Goal: Complete application form

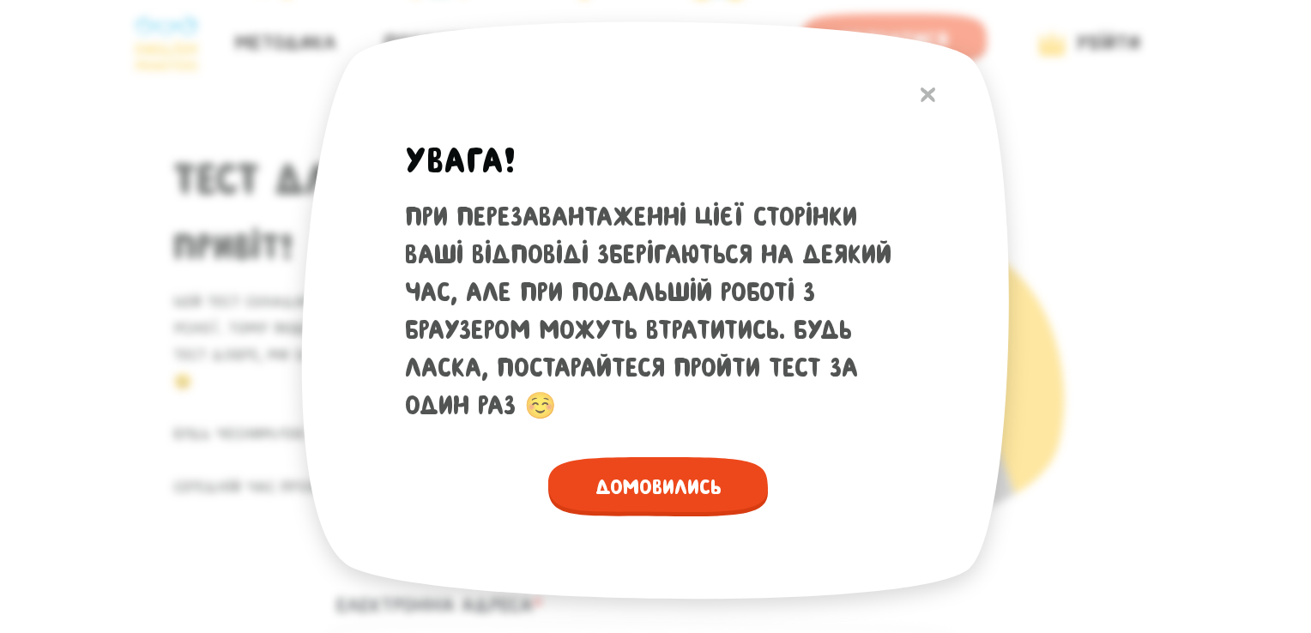
click at [663, 475] on span "Домовились" at bounding box center [658, 486] width 220 height 59
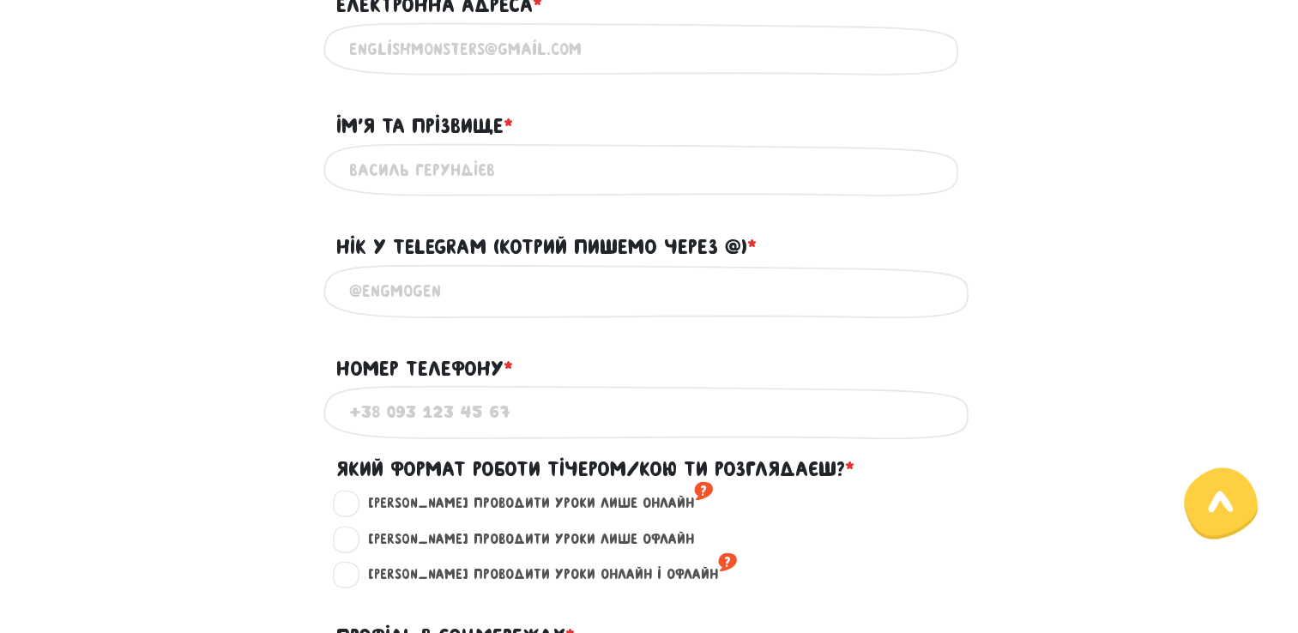
scroll to position [172, 0]
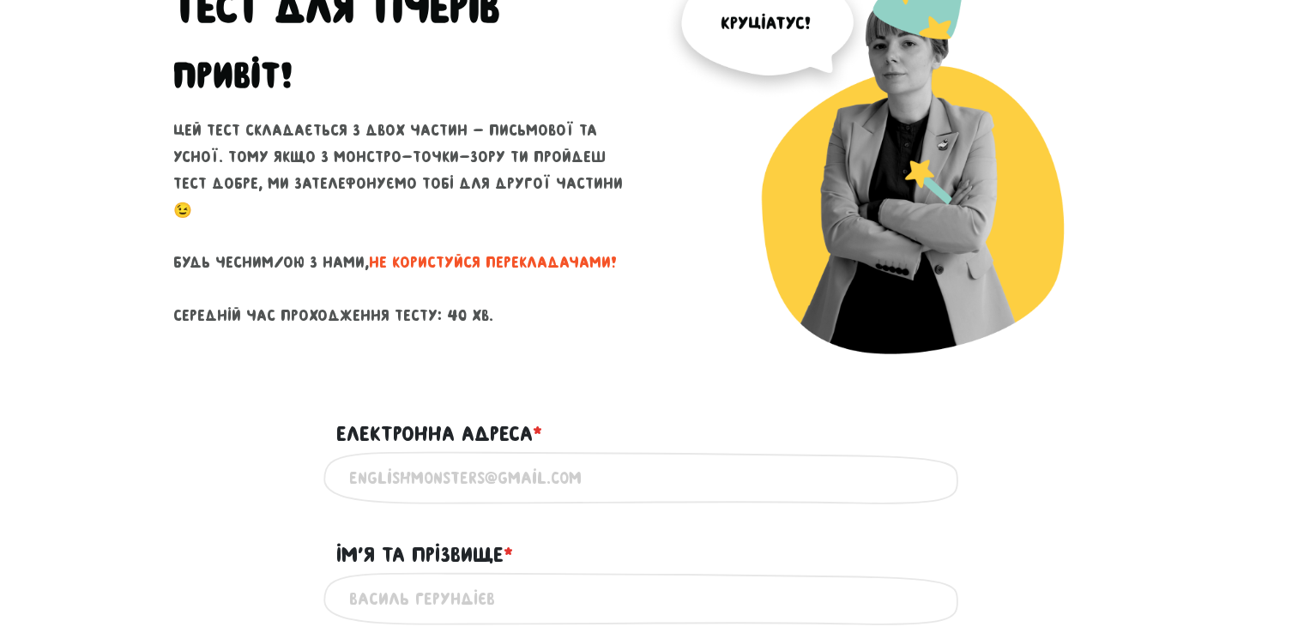
click at [577, 480] on input "Електронна адреса * ?" at bounding box center [649, 478] width 601 height 39
type input "[EMAIL_ADDRESS][DOMAIN_NAME]"
type input "[PERSON_NAME] AA-41"
type input "[PHONE_NUMBER]"
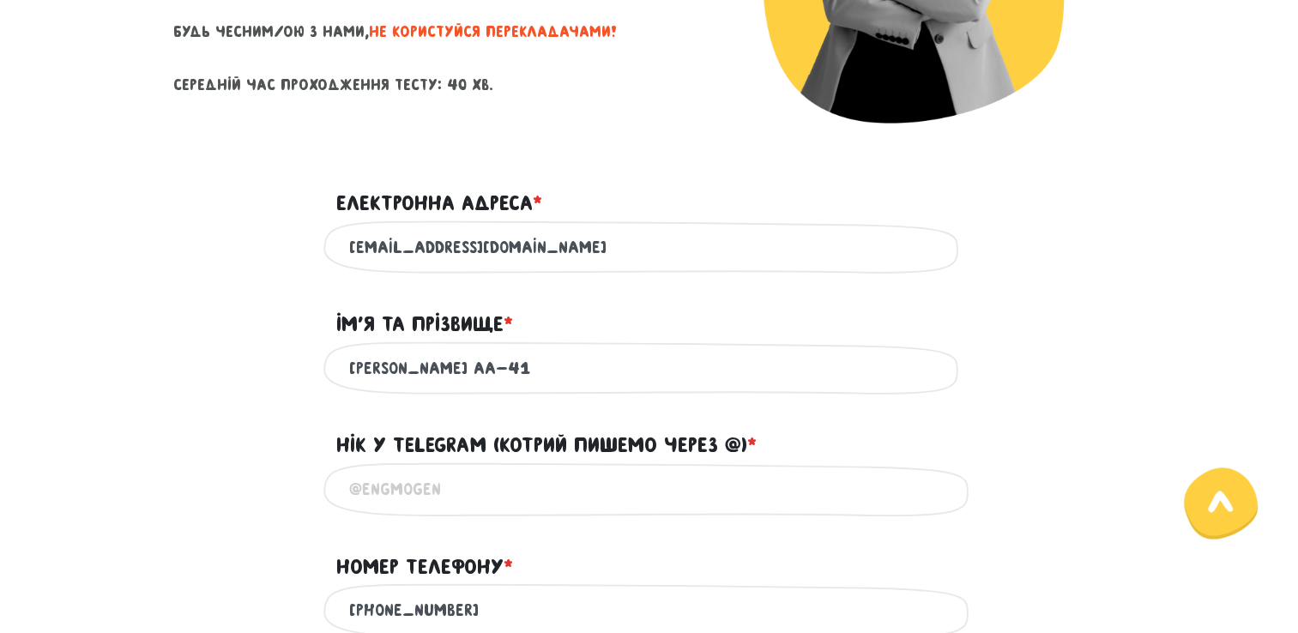
scroll to position [429, 0]
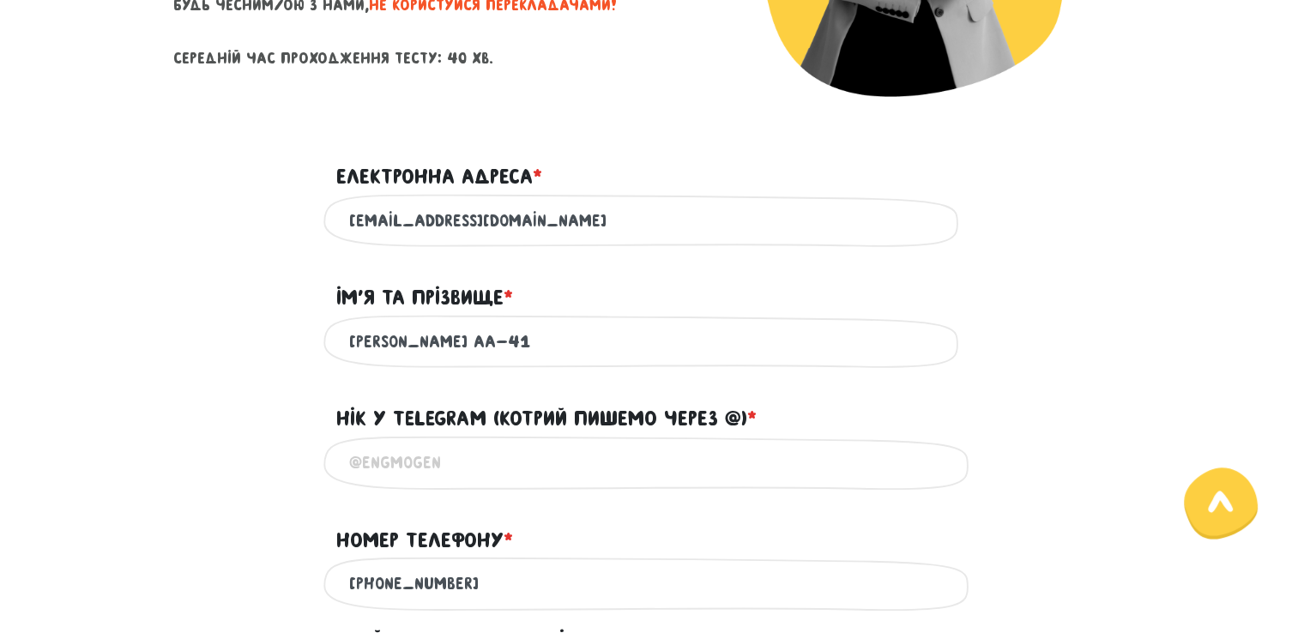
click at [534, 343] on input "[PERSON_NAME] AA-41" at bounding box center [649, 342] width 601 height 39
drag, startPoint x: 534, startPoint y: 343, endPoint x: 466, endPoint y: 348, distance: 68.0
click at [466, 348] on input "[PERSON_NAME] AA-41" at bounding box center [649, 342] width 601 height 39
type input "[PERSON_NAME]"
click at [707, 469] on input "@" at bounding box center [649, 463] width 601 height 39
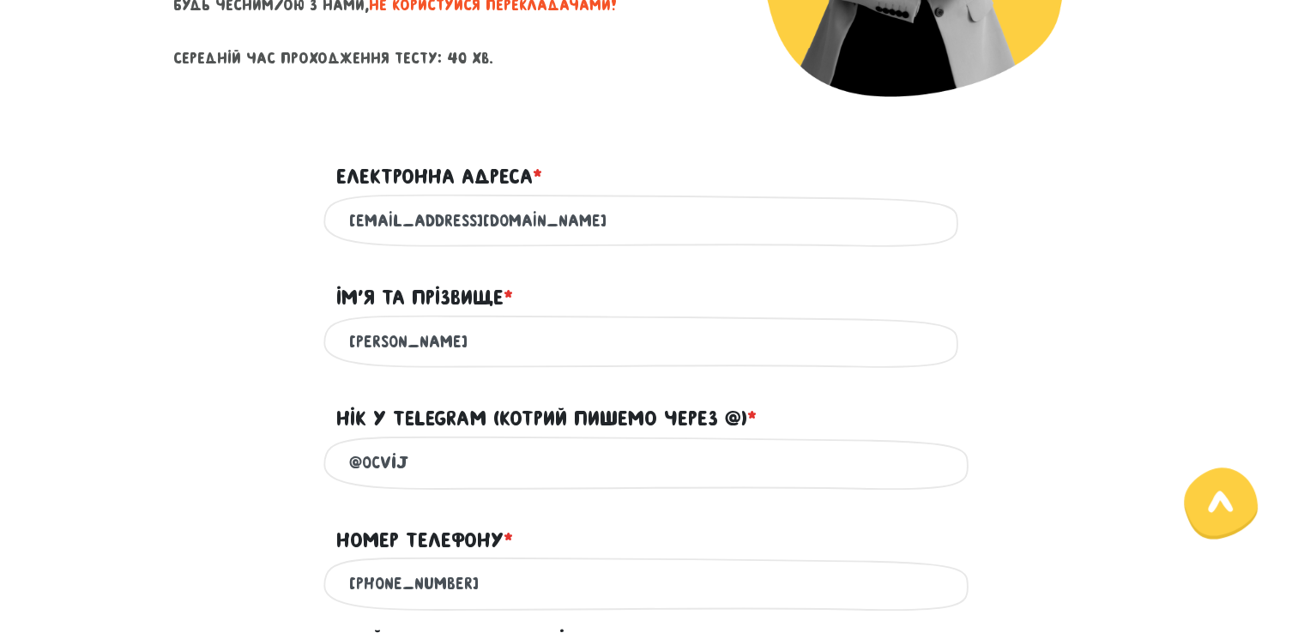
type input "@Ocvij"
click at [386, 592] on input "[PHONE_NUMBER]" at bounding box center [649, 584] width 601 height 39
type input "[PHONE_NUMBER]"
click at [448, 354] on input "[PERSON_NAME]" at bounding box center [649, 342] width 601 height 39
type input "I"
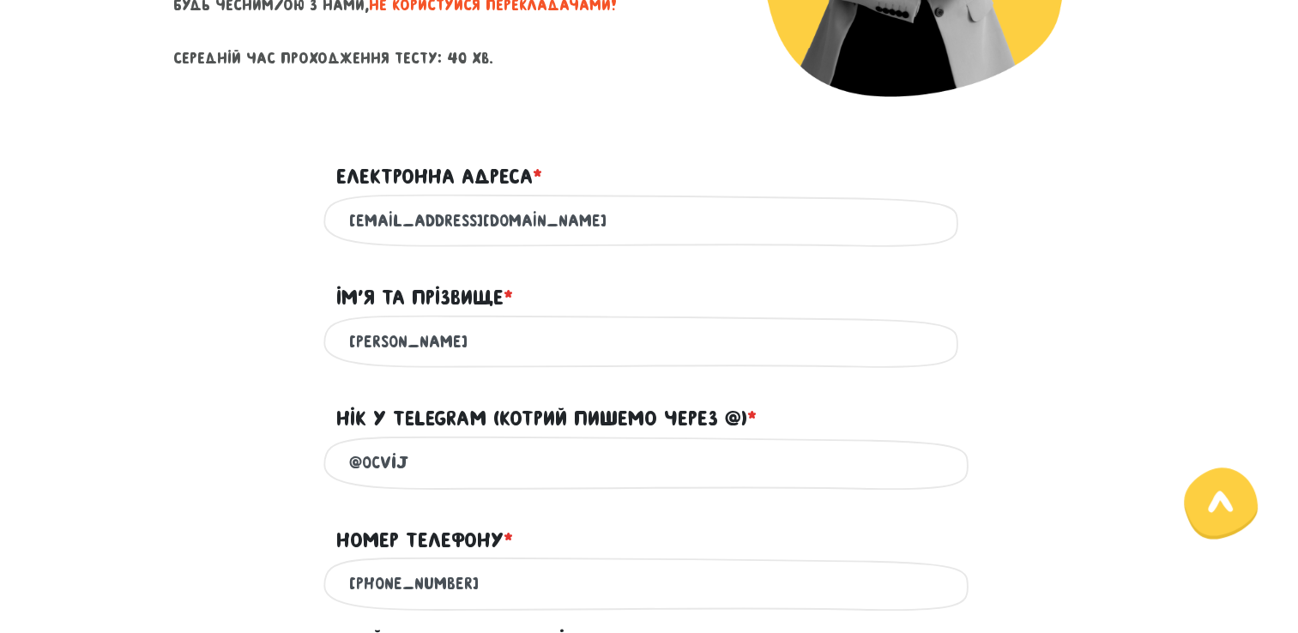
type input "[PERSON_NAME]"
click at [227, 306] on div "Ім'я та прізвище * ?" at bounding box center [649, 287] width 978 height 53
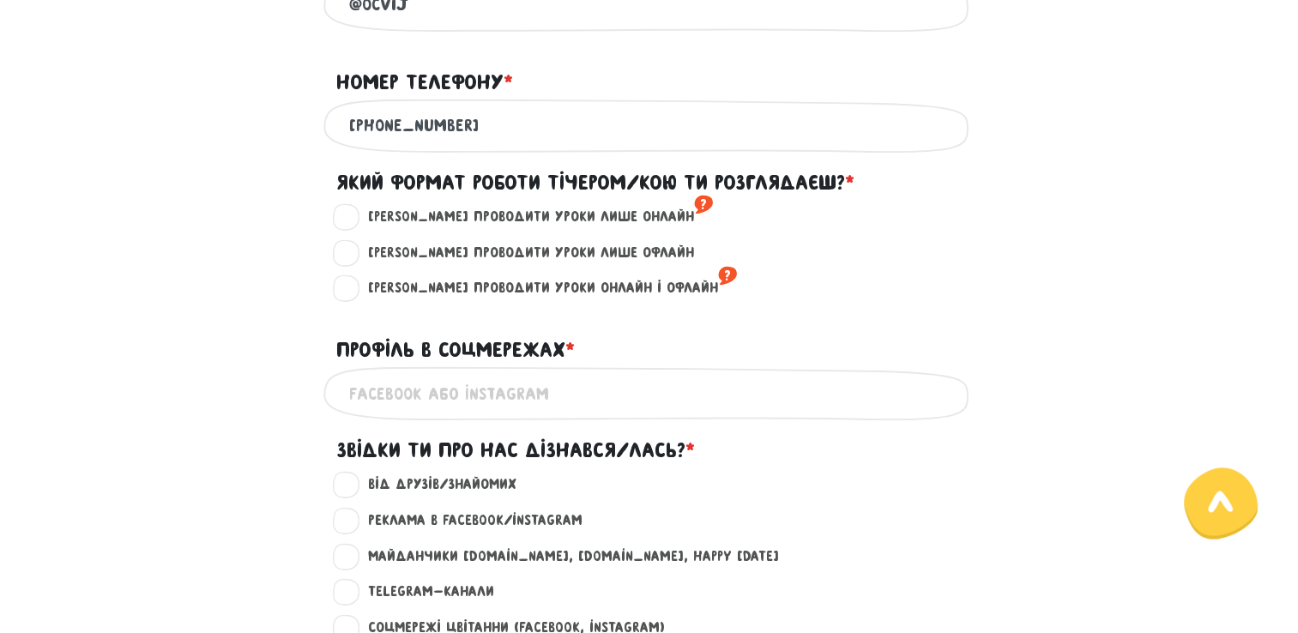
scroll to position [891, 0]
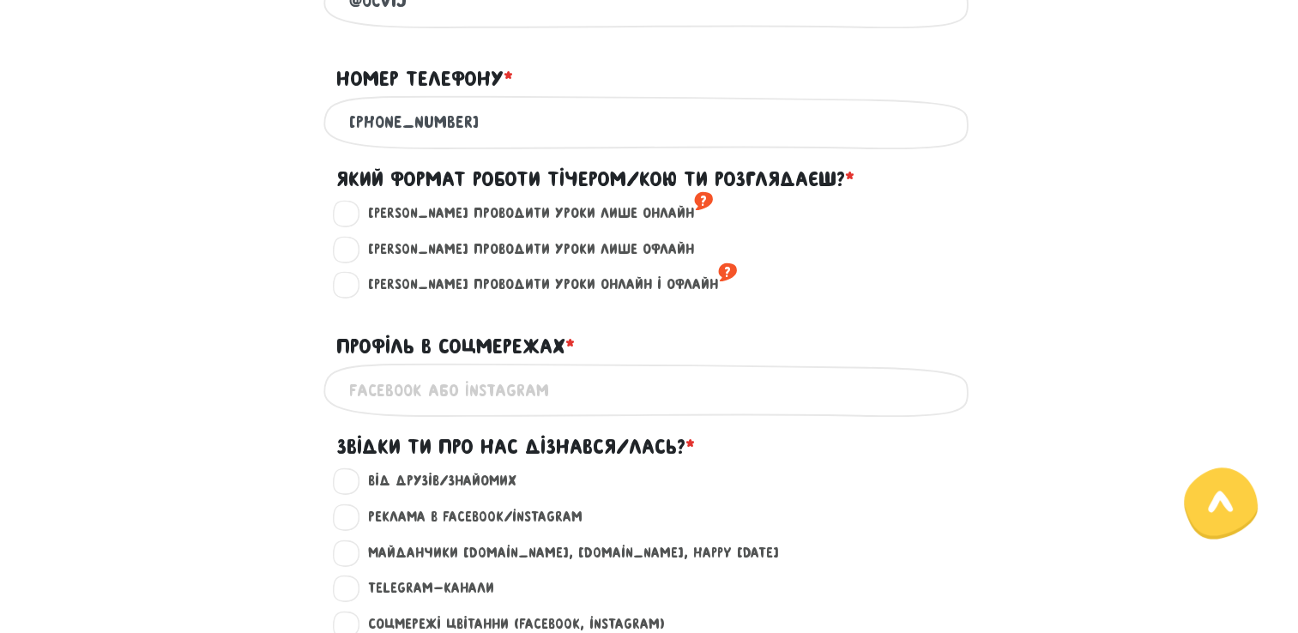
click at [355, 221] on label "[PERSON_NAME] проводити уроки лише онлайн ?" at bounding box center [534, 214] width 360 height 22
click at [354, 220] on input "[PERSON_NAME] проводити уроки лише онлайн ?" at bounding box center [348, 211] width 14 height 17
radio input "true"
click at [428, 401] on input "Профіль в соцмережах * ?" at bounding box center [649, 390] width 601 height 39
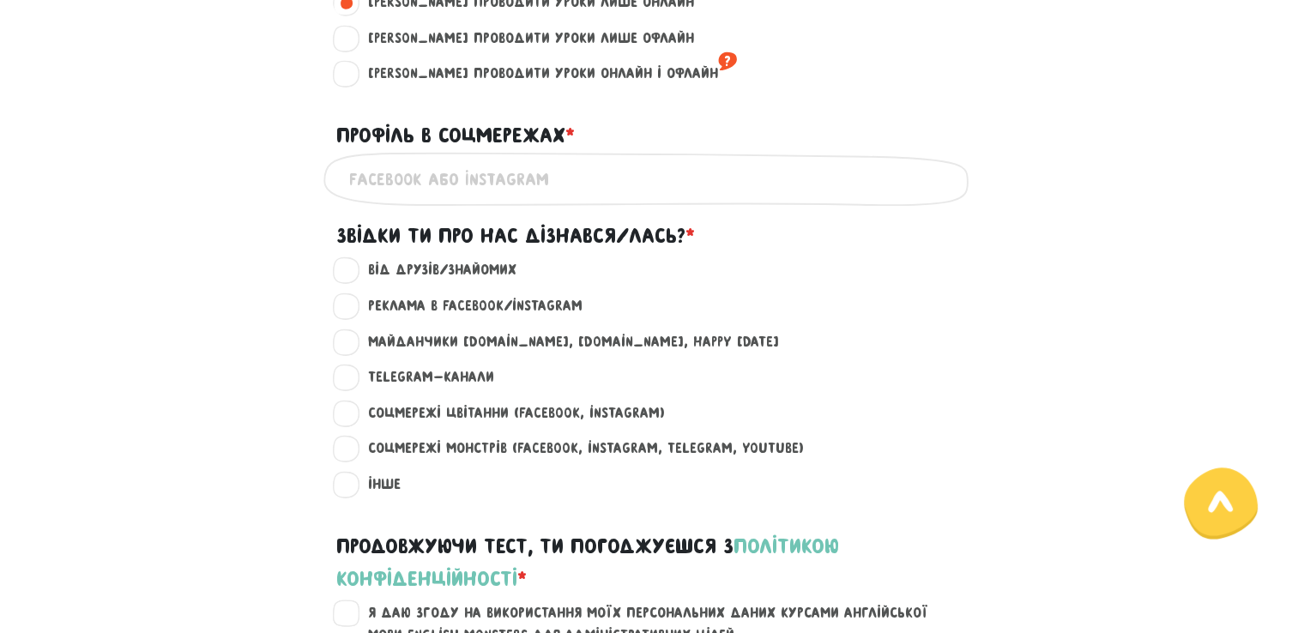
scroll to position [1110, 0]
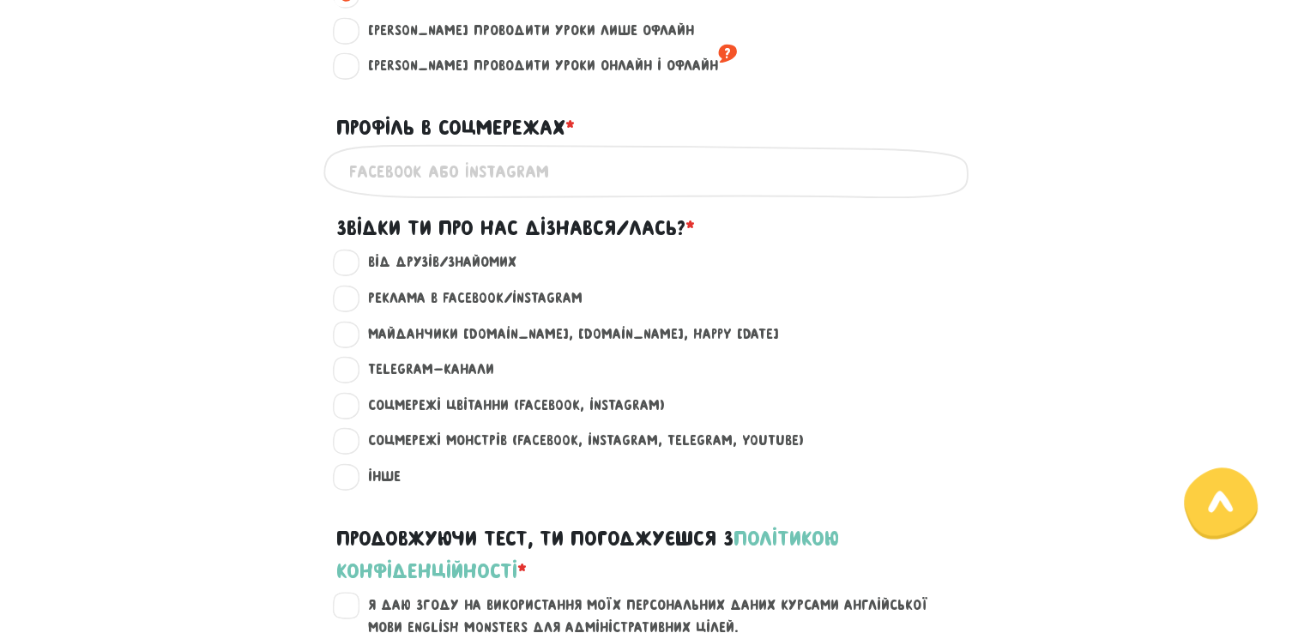
click at [360, 269] on label "Від друзів/знайомих ?" at bounding box center [435, 262] width 163 height 22
click at [354, 269] on input "Від друзів/знайомих ?" at bounding box center [348, 259] width 14 height 17
radio input "true"
click at [354, 310] on label "Реклама в Facebook/Instagram ?" at bounding box center [468, 298] width 229 height 22
click at [347, 305] on input "Реклама в Facebook/Instagram ?" at bounding box center [348, 295] width 14 height 17
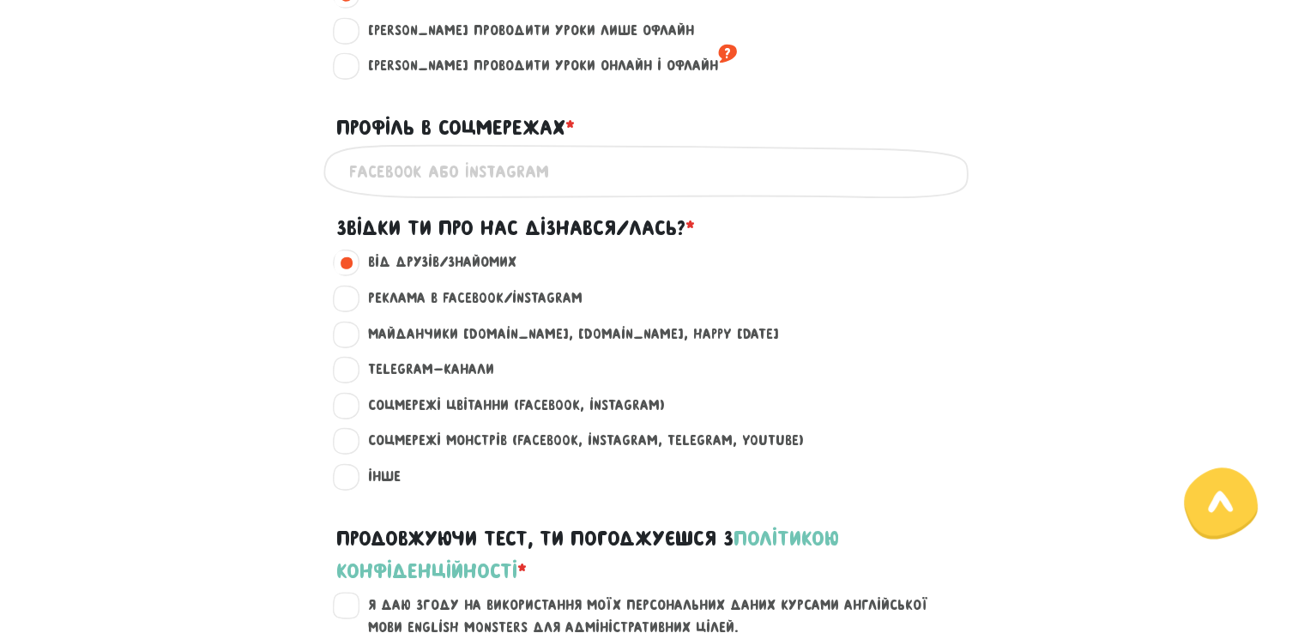
radio input "true"
click at [354, 274] on label "Від друзів/знайомих ?" at bounding box center [435, 262] width 163 height 22
click at [344, 269] on input "Від друзів/знайомих ?" at bounding box center [348, 259] width 14 height 17
radio input "true"
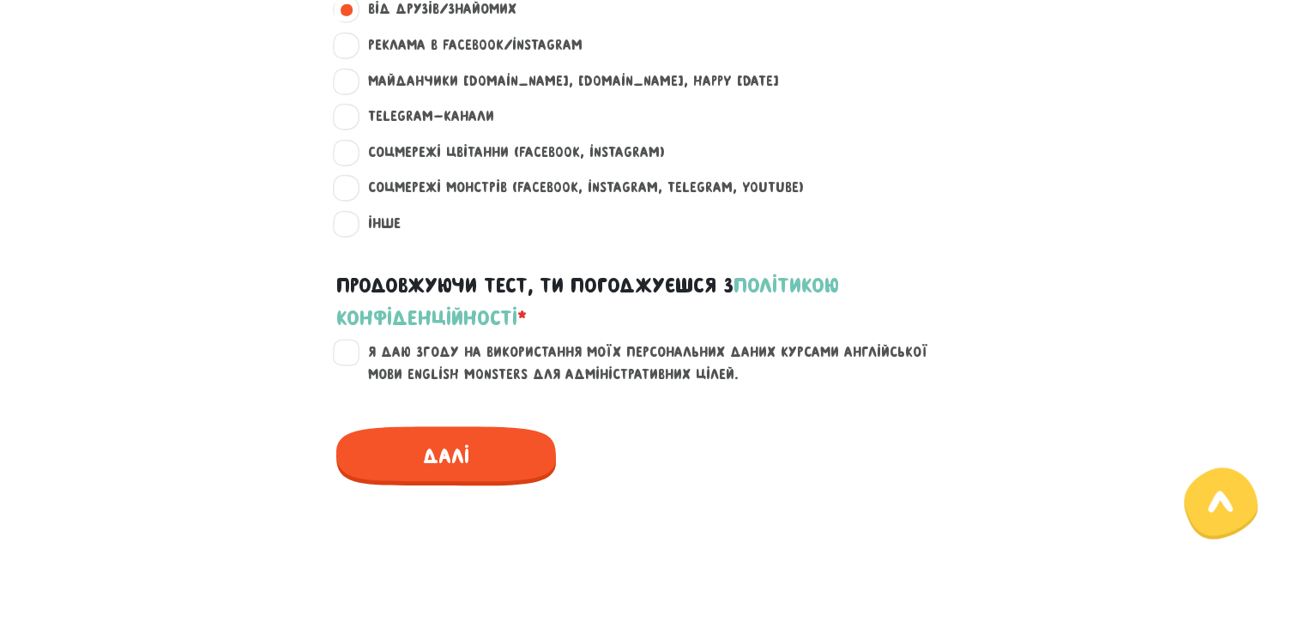
scroll to position [1439, 0]
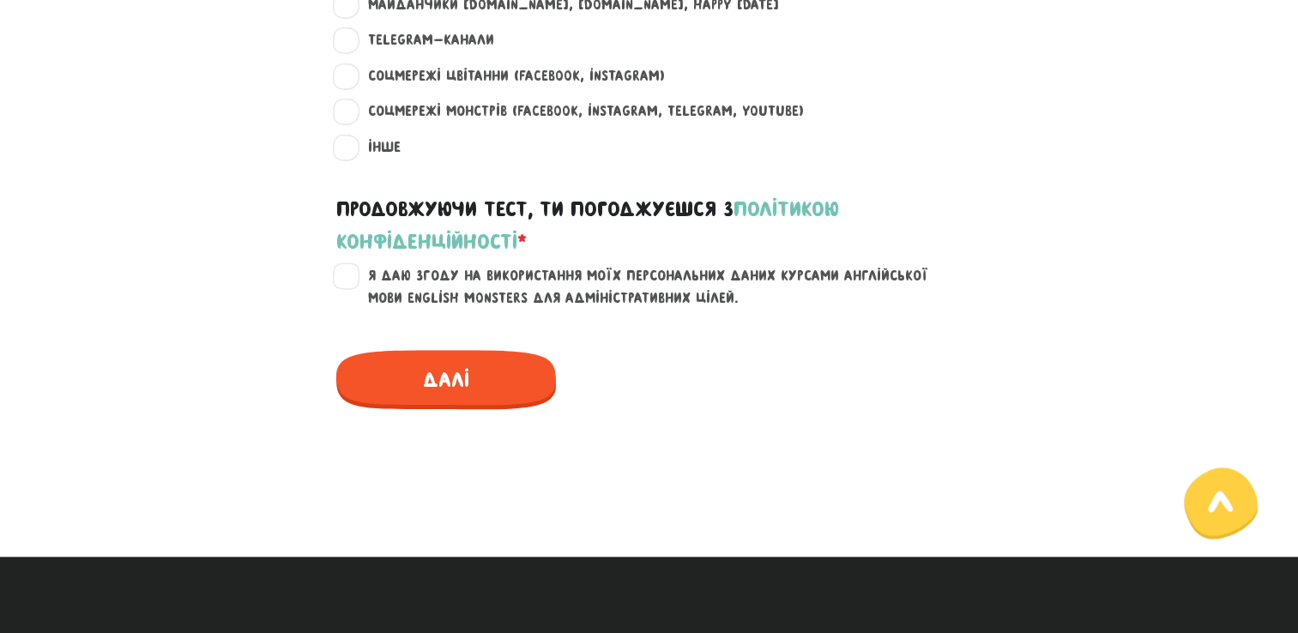
click at [354, 275] on label "Я даю згоду на використання моїх персональних даних курсами англійської мови En…" at bounding box center [660, 287] width 613 height 44
click at [354, 275] on input "Я даю згоду на використання моїх персональних даних курсами англійської мови En…" at bounding box center [348, 273] width 14 height 17
checkbox input "true"
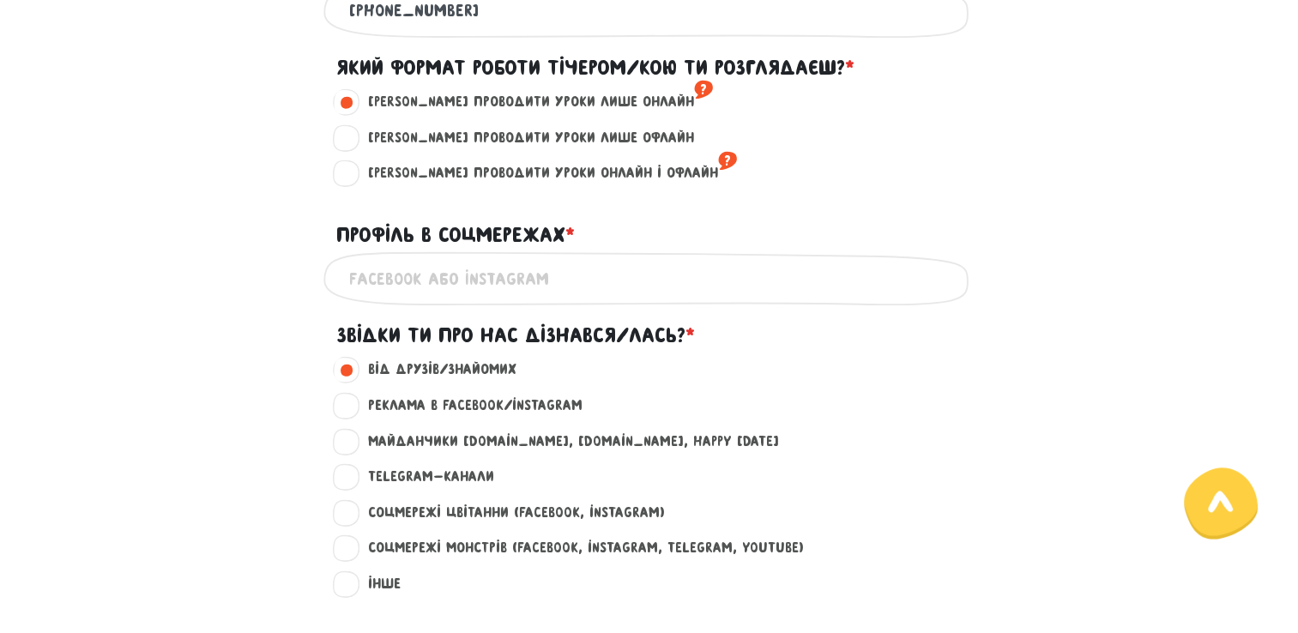
scroll to position [1006, 0]
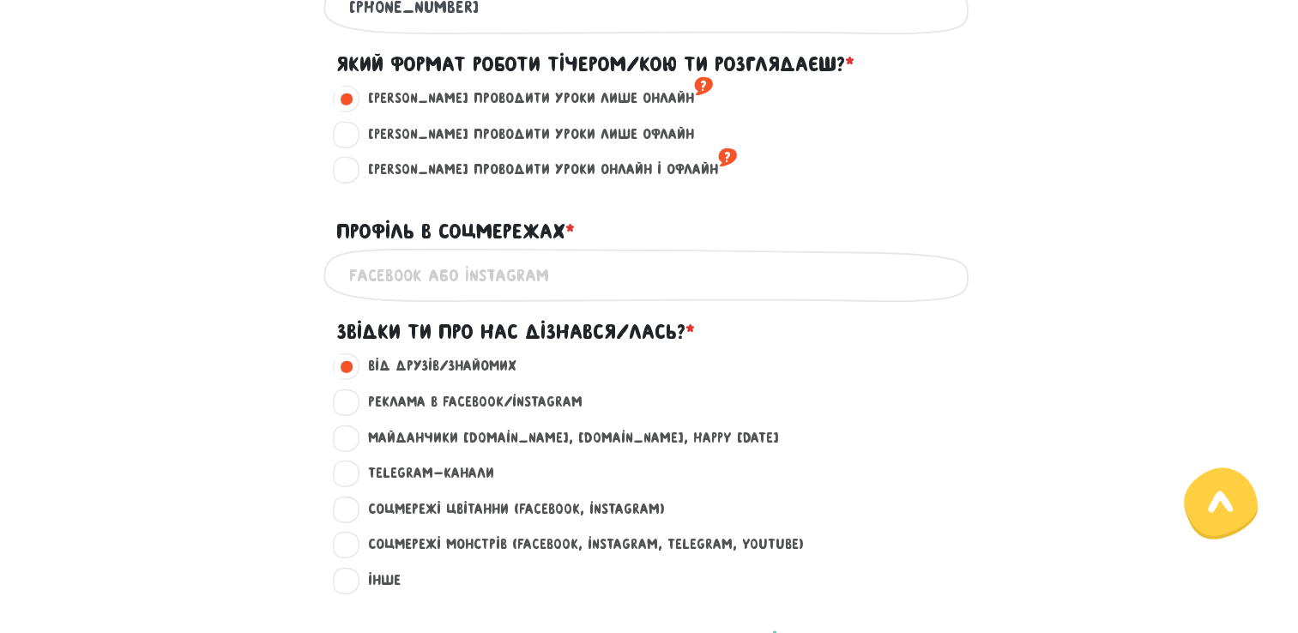
click at [499, 281] on input "Профіль в соцмережах * ?" at bounding box center [649, 275] width 601 height 39
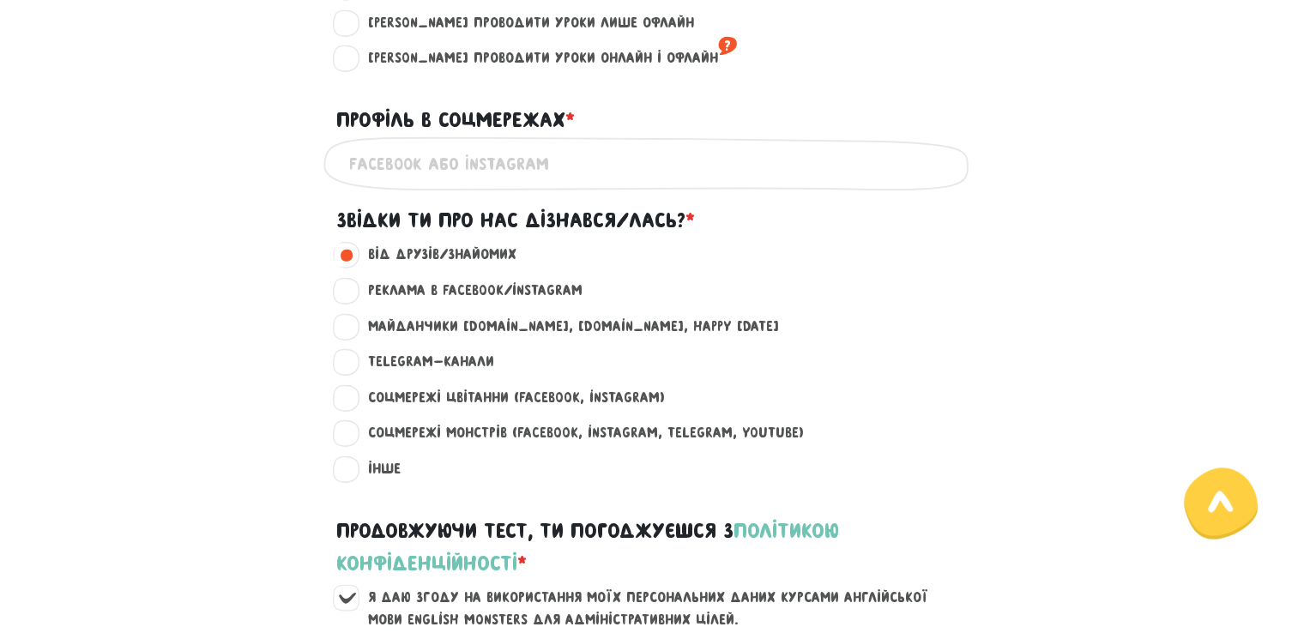
scroll to position [1070, 0]
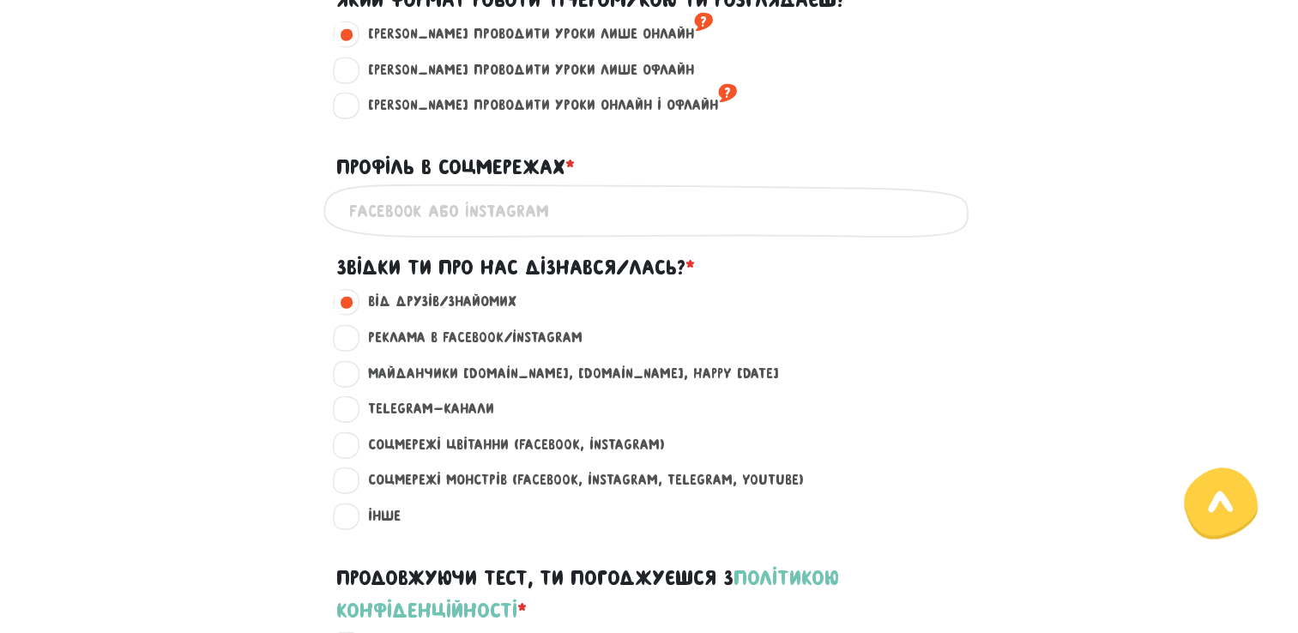
drag, startPoint x: 453, startPoint y: 215, endPoint x: 405, endPoint y: 221, distance: 48.5
click at [405, 221] on input "Профіль в соцмережах * ?" at bounding box center [649, 210] width 601 height 39
paste input "[URL][DOMAIN_NAME]"
type input "[URL][DOMAIN_NAME]"
click at [916, 144] on div "Профіль в соцмережах * ?" at bounding box center [650, 156] width 652 height 53
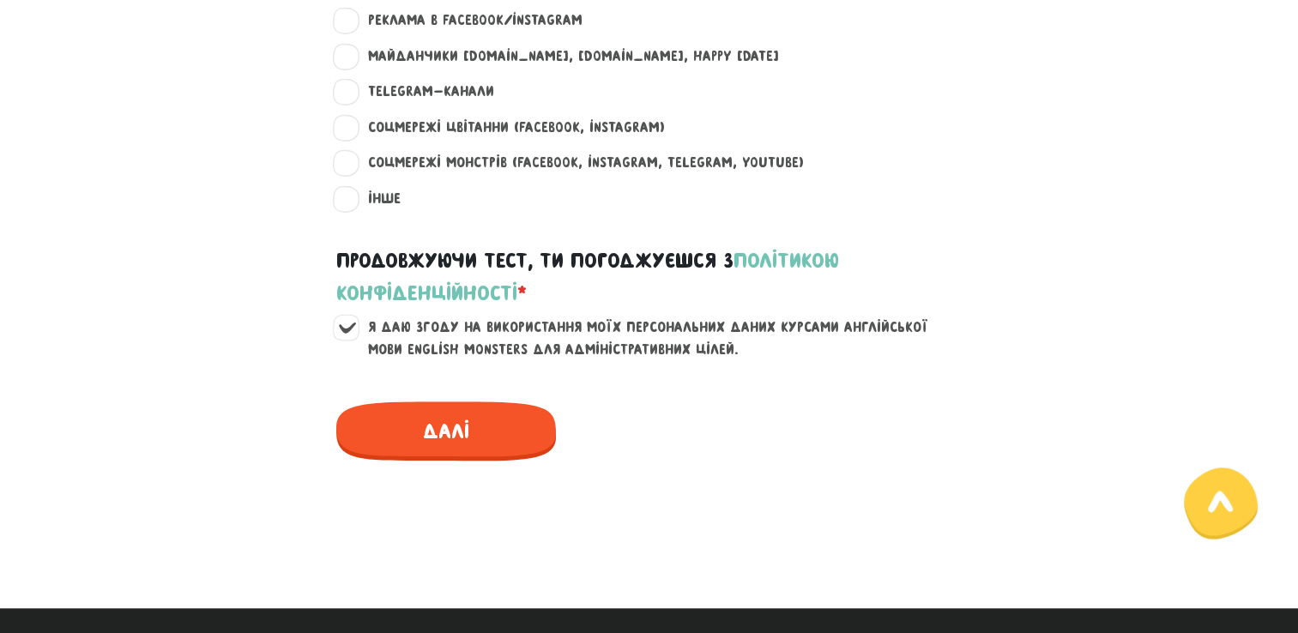
scroll to position [1442, 0]
